Goal: Task Accomplishment & Management: Use online tool/utility

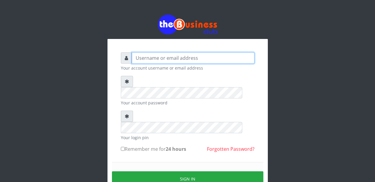
click at [164, 60] on input "text" at bounding box center [193, 57] width 122 height 11
type input "Malamsidi3030"
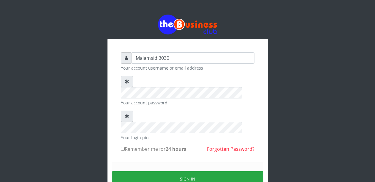
click at [181, 166] on div "Sign in" at bounding box center [187, 179] width 151 height 34
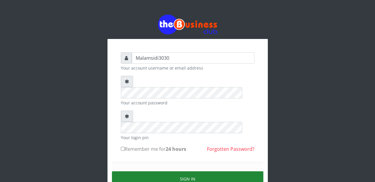
click at [178, 171] on button "Sign in" at bounding box center [187, 178] width 151 height 15
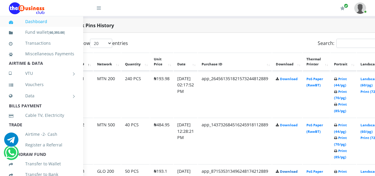
scroll to position [303, 27]
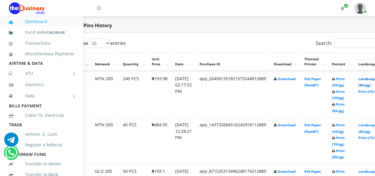
click at [371, 81] on link "Landscape (60/pg)" at bounding box center [367, 82] width 18 height 11
